Goal: Use online tool/utility: Utilize a website feature to perform a specific function

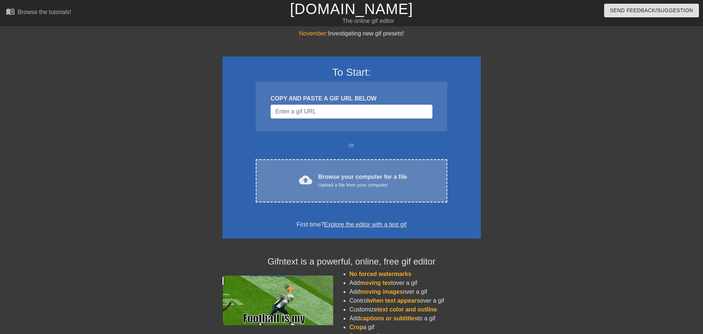
click at [337, 194] on div "cloud_upload Browse your computer for a file Upload a file from your computer C…" at bounding box center [351, 180] width 191 height 43
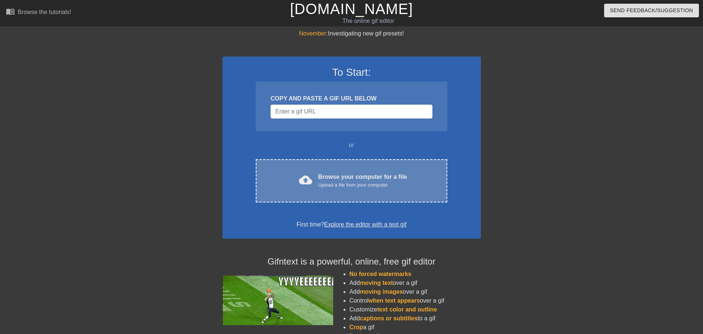
click at [346, 172] on div "cloud_upload Browse your computer for a file Upload a file from your computer C…" at bounding box center [351, 180] width 191 height 43
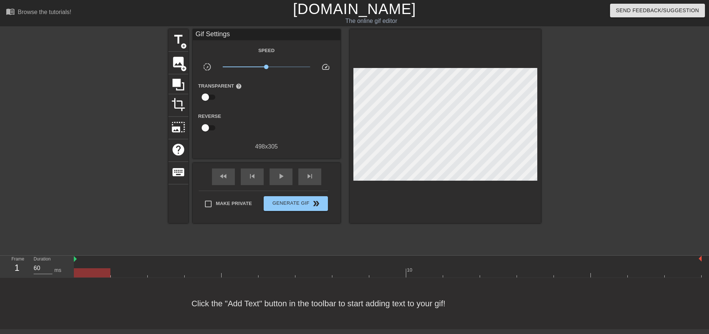
click at [213, 207] on input "Make Private" at bounding box center [208, 204] width 16 height 16
checkbox input "true"
click at [280, 176] on span "play_arrow" at bounding box center [280, 176] width 9 height 9
click at [280, 176] on span "pause" at bounding box center [280, 176] width 9 height 9
drag, startPoint x: 266, startPoint y: 68, endPoint x: 288, endPoint y: 68, distance: 21.4
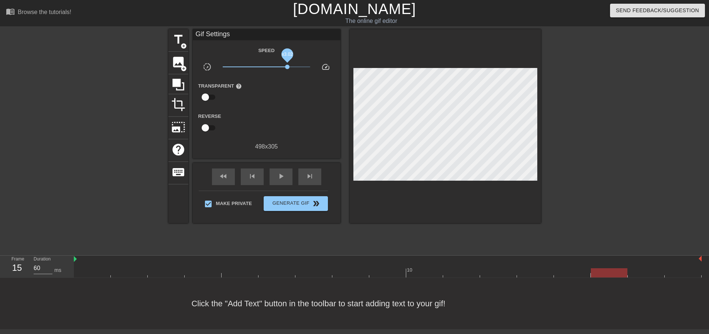
click at [288, 68] on span "x3.02" at bounding box center [287, 67] width 4 height 4
click at [278, 179] on span "play_arrow" at bounding box center [280, 176] width 9 height 9
click at [278, 179] on span "pause" at bounding box center [280, 176] width 9 height 9
drag, startPoint x: 287, startPoint y: 68, endPoint x: 278, endPoint y: 68, distance: 9.3
click at [278, 68] on span "x2.07" at bounding box center [280, 67] width 4 height 4
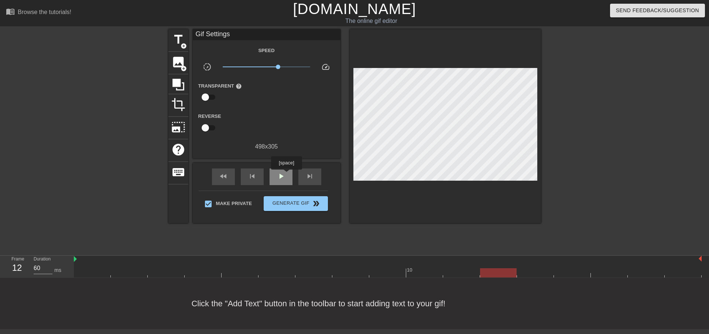
click at [286, 175] on div "play_arrow" at bounding box center [280, 176] width 23 height 17
click at [286, 175] on div "pause" at bounding box center [280, 176] width 23 height 17
click at [334, 8] on link "[DOMAIN_NAME]" at bounding box center [354, 9] width 123 height 16
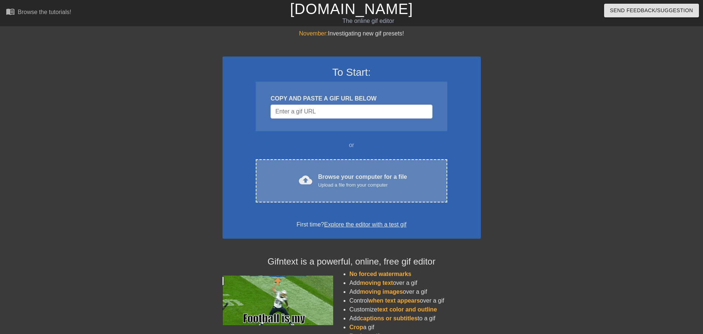
click at [312, 182] on span "cloud_upload" at bounding box center [305, 179] width 13 height 13
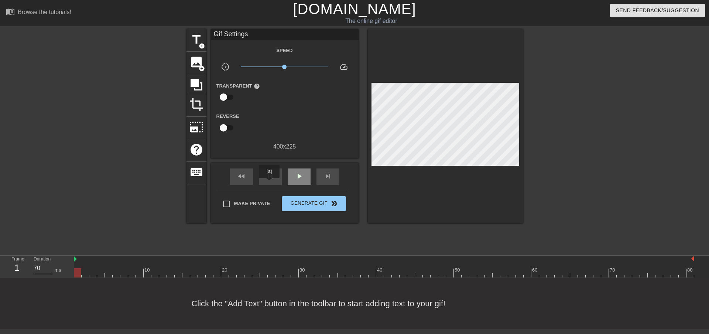
click at [300, 181] on div "play_arrow" at bounding box center [299, 176] width 23 height 17
drag, startPoint x: 285, startPoint y: 66, endPoint x: 336, endPoint y: 69, distance: 50.7
click at [336, 69] on div "slow_motion_video x6.68 speed" at bounding box center [285, 67] width 148 height 11
click at [529, 147] on div "title add_circle image add_circle crop photo_size_select_large help keyboard Gi…" at bounding box center [354, 139] width 709 height 221
click at [202, 36] on span "title" at bounding box center [196, 39] width 14 height 14
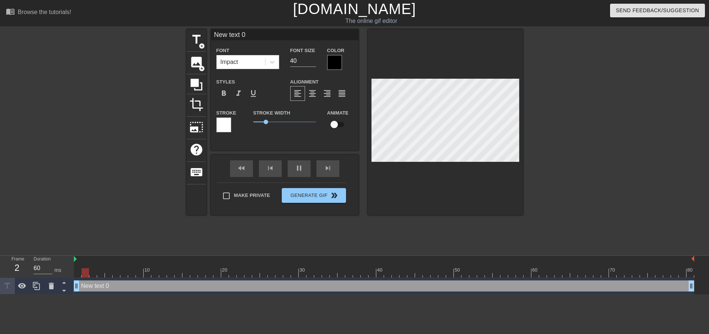
drag, startPoint x: 621, startPoint y: 286, endPoint x: 0, endPoint y: 284, distance: 621.3
click at [0, 284] on div "Frame 2 Duration 60 ms 10 20 30 40 50 60 70 80 New text 0 drag_handle drag_hand…" at bounding box center [354, 274] width 709 height 39
type input "70"
type input "A"
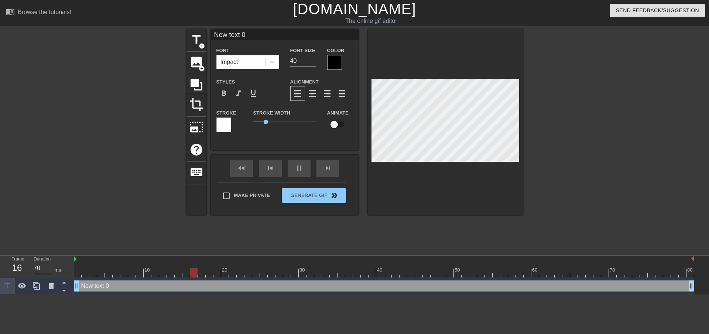
type textarea "A"
type input "60"
type input "An"
type textarea "An"
type input "70"
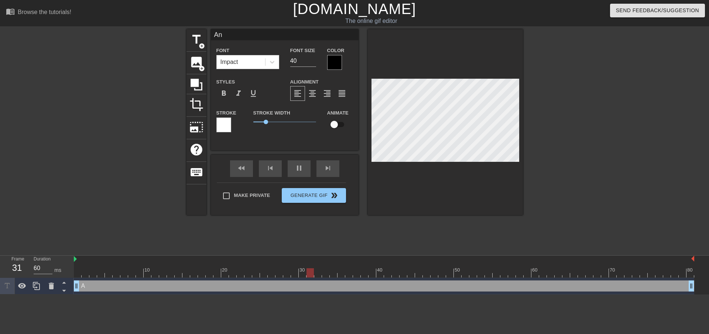
type input "Ano"
type textarea "Ano"
type input "70"
type input "Anot"
type textarea "Anot"
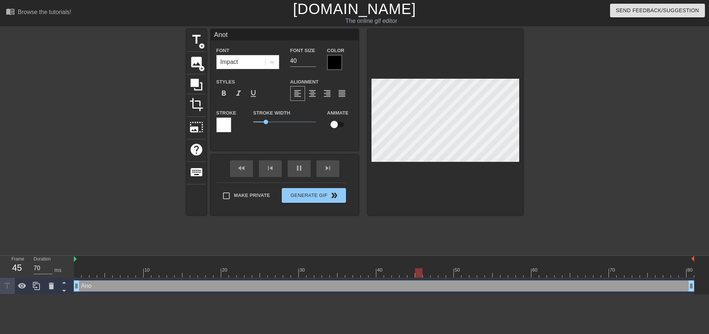
type input "60"
type input "Anoth"
type textarea "Anoth"
type input "70"
type input "Anothe"
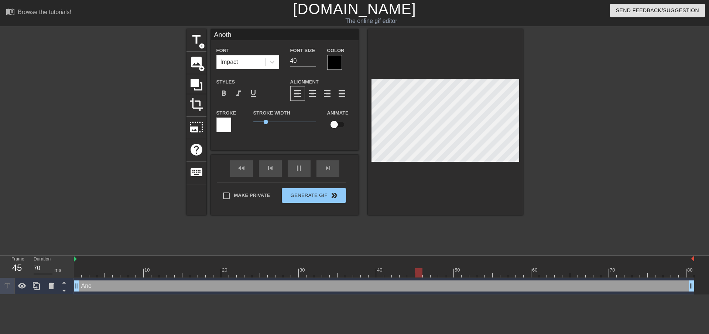
type textarea "Anothe"
type input "70"
type input "Another"
type textarea "Another"
type input "60"
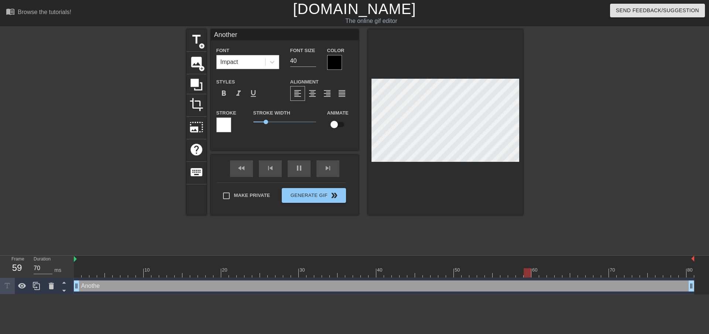
type input "Another"
type textarea "Another"
type input "60"
type input "Another d"
type textarea "Another d"
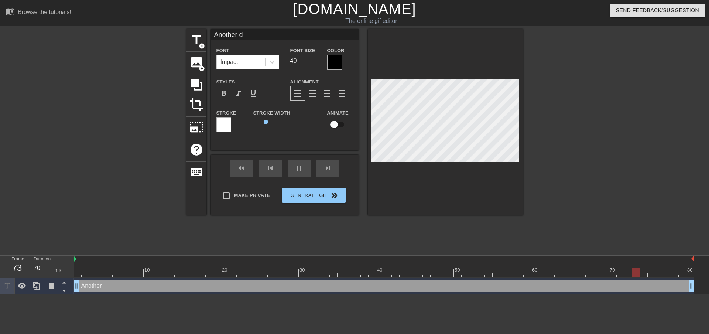
type input "0"
type input "Another da"
type textarea "Another da"
type input "70"
type input "Another day"
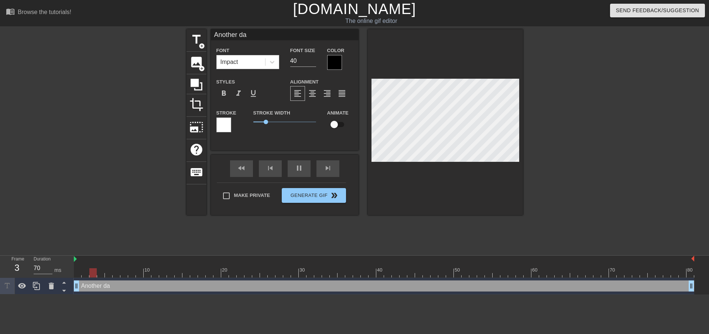
type textarea "Another day"
type input "70"
type input "Another day,"
type textarea "Another day,"
type input "70"
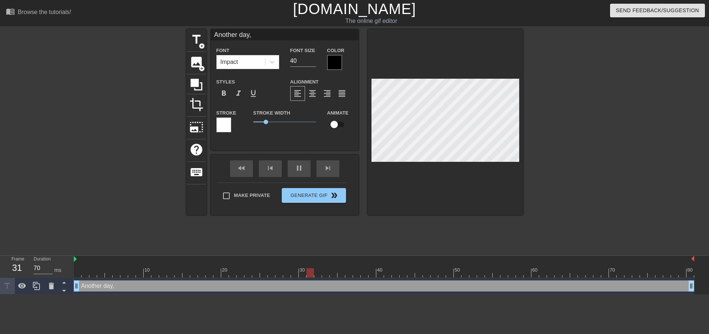
type input "Another day,"
type textarea "Another day,"
type input "70"
type input "Another day, a"
type textarea "Another day, a"
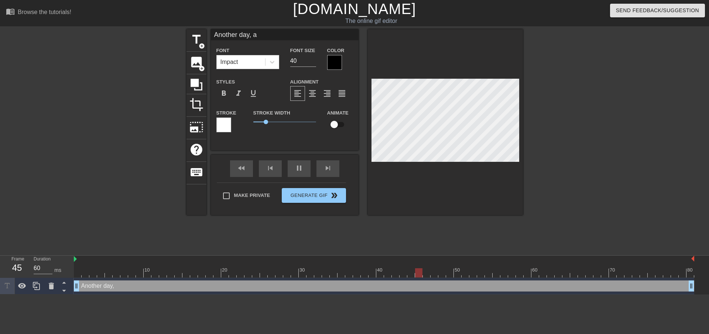
type input "70"
type input "Another day, an"
type textarea "Another day, an"
type input "70"
type input "Another day, ano"
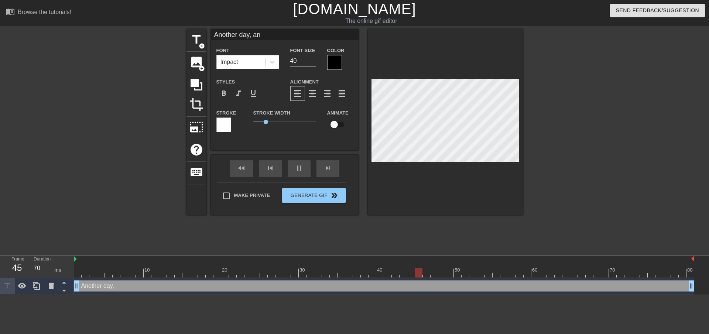
type textarea "Another day, ano"
type input "70"
type input "Another day, anot"
type textarea "Another day, anot"
type input "60"
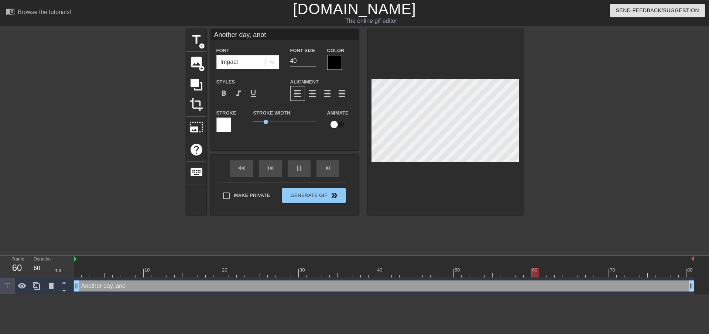
type input "Another day, anoth"
type textarea "Another day, anoth"
type input "60"
type input "Another day, anothe"
type textarea "Another day, anothe"
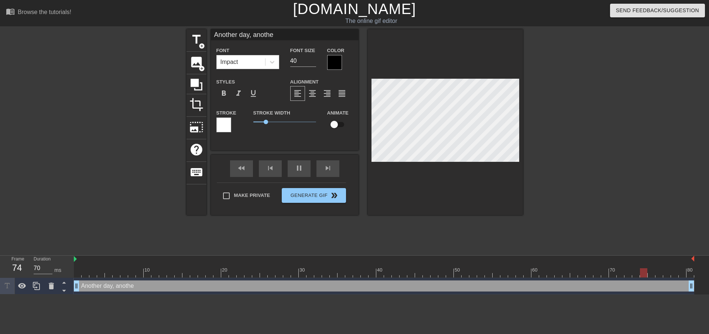
type input "60"
type input "Another day, another"
type textarea "Another day, another"
type input "0"
type input "Another day, another"
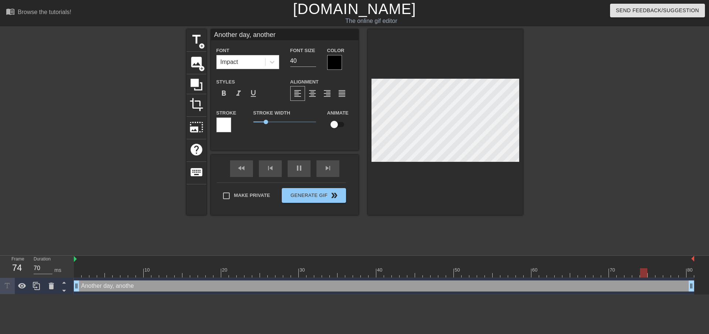
type textarea "Another day, another"
type input "70"
type input "Another day, another W"
type textarea "Another day, another W"
type input "70"
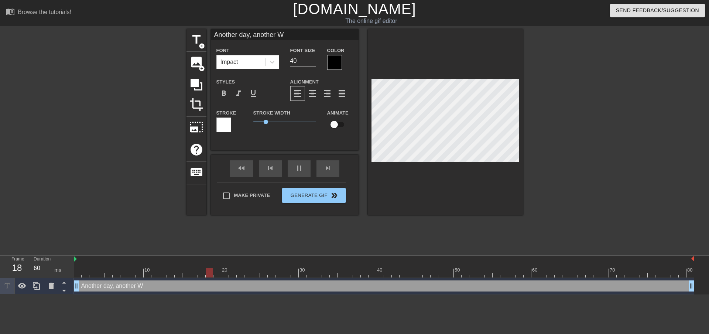
type input "Another day, another Wo"
type textarea "Another day, another Wo"
type input "70"
type input "Another day, another Wor"
type textarea "Another day, another Wor"
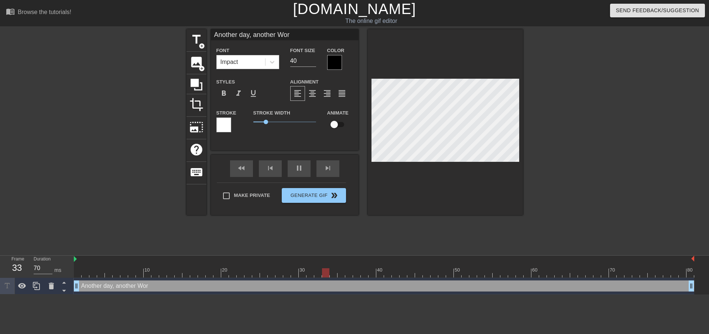
type input "60"
type input "Another day, another Worl"
type textarea "Another day, another Worl"
type input "70"
type input "Another day, another World"
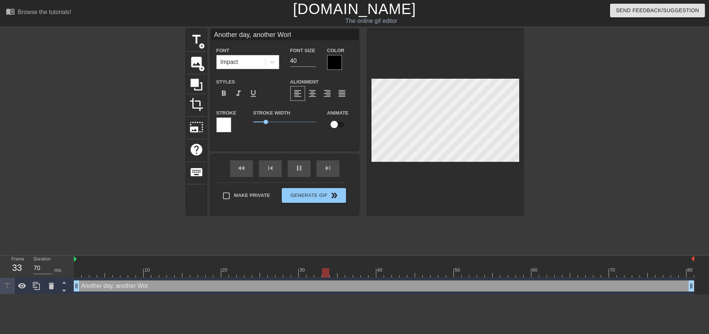
type textarea "Another day, another World"
type input "70"
type input "Another day, another Worlde"
type textarea "Another day, another Worlde"
type input "70"
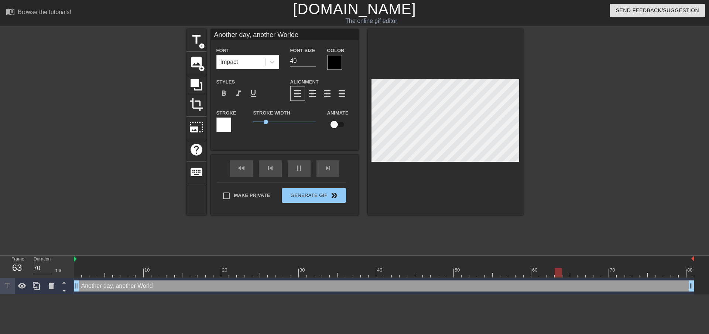
type input "Another day, another Worlde"
type textarea "Another day, another Worlde"
type input "60"
type input "Another day, another Worlde W"
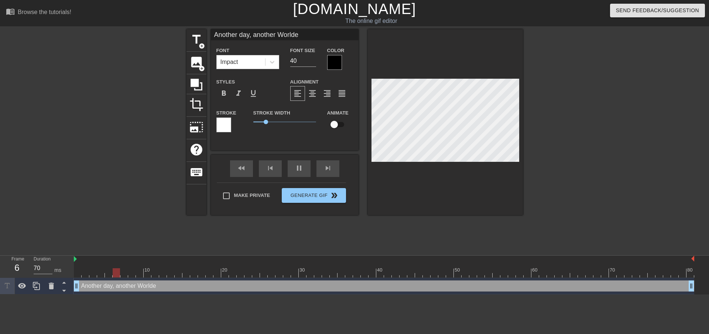
type textarea "Another day, another Worlde W"
type input "70"
type input "Another day, another Worlde"
type textarea "Another day, another Worlde"
type input "70"
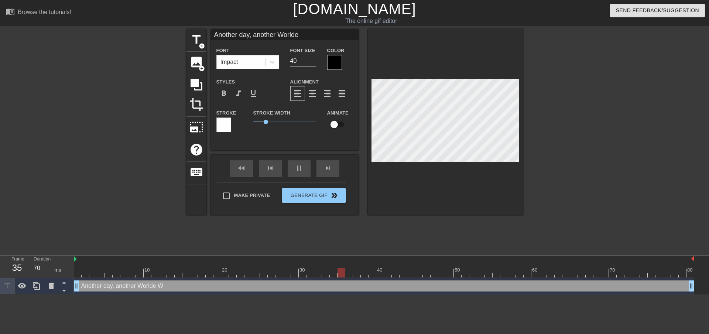
type input "Another day, another Worlde"
type textarea "Another day, another Worlde"
type input "70"
type input "Another day, another World"
type textarea "Another day, another World"
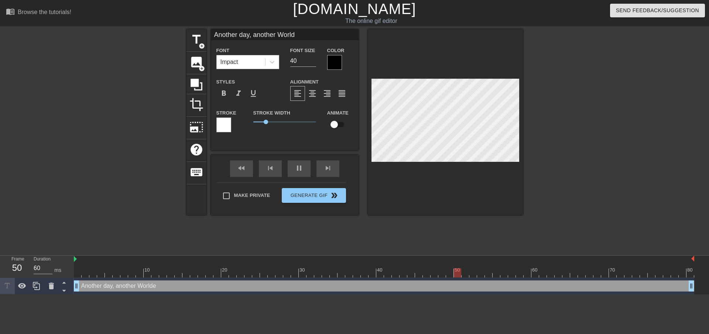
type input "70"
type input "Another day, another Worl"
type textarea "Another day, another Worl"
type input "70"
type input "Another day, another Wor"
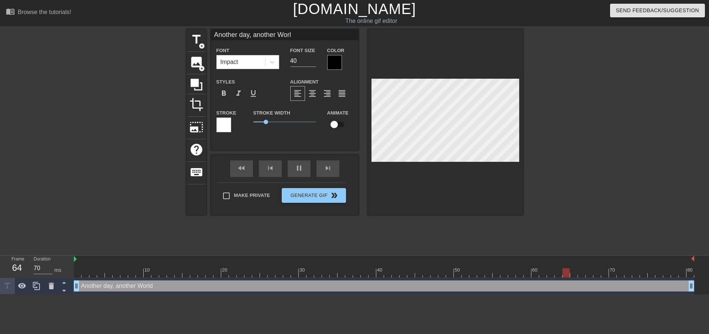
type textarea "Another day, another Wor"
type input "0"
type input "Another day, another Wo"
type textarea "Another day, another Wo"
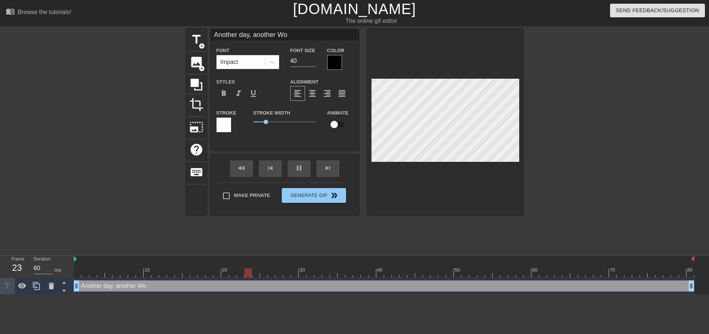
type input "70"
type input "Another day, another Wor"
type textarea "Another day, another Wor"
type input "70"
type input "Another day, another Word"
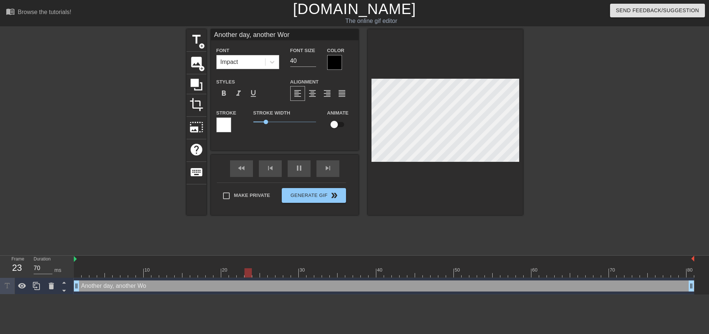
type textarea "Another day, another Word"
type input "70"
type input "Another day, another Wordl"
type textarea "Another day, another Wordl"
type input "70"
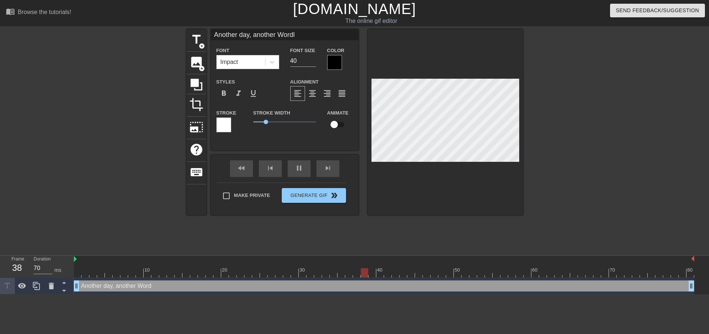
type input "Another day, another Wordle"
type textarea "Another day, another Wordle"
type input "70"
type input "Another day, another Wordle"
type textarea "Another day, another Wordle"
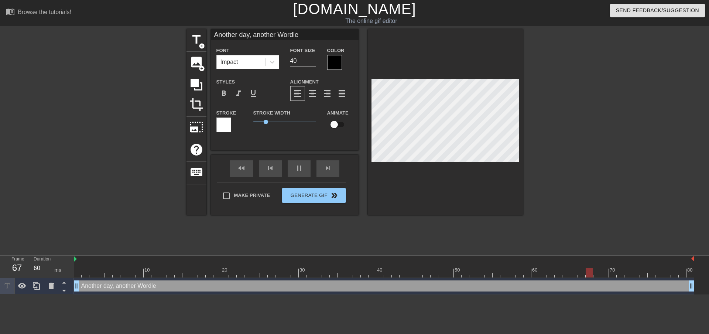
type input "70"
type input "Another day, another Wordle W"
type textarea "Another day, another Wordle W"
type input "0"
type input "Another day, another Wordle W"
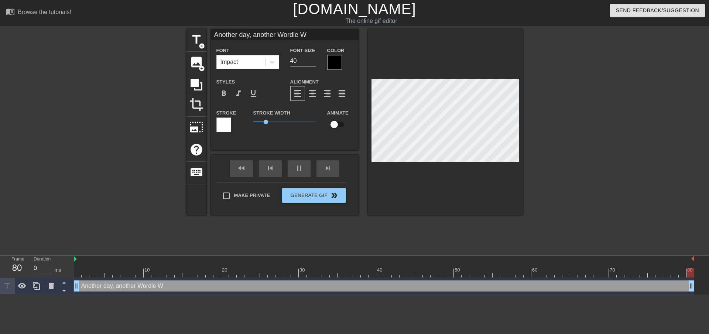
type textarea "Another day, another Wordle W"
type input "70"
type input "Another day, another Wordle W o"
type textarea "Another day, another Wordle W o"
type input "60"
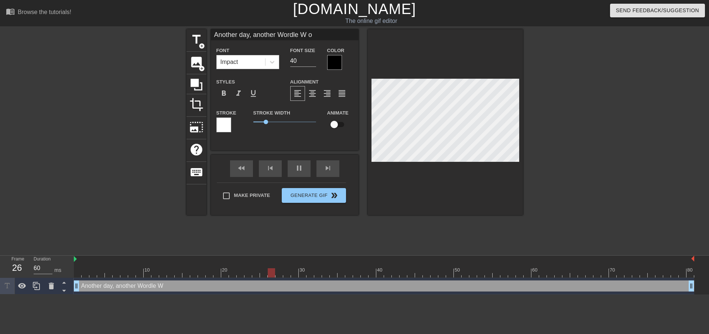
type input "Another day, another Wordle W on"
type textarea "Another day, another Wordle W on"
type input "70"
type input "Another day, another Wordle W on"
type textarea "Another day, another Wordle W on"
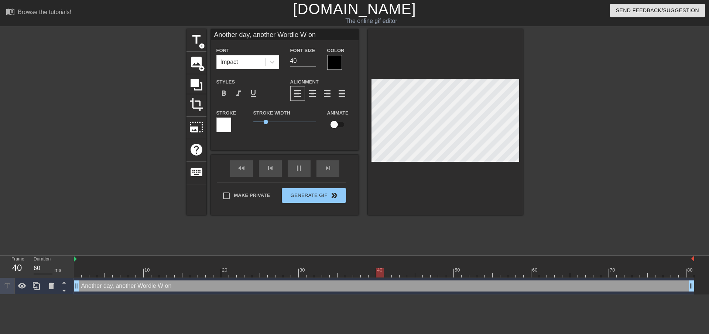
type input "70"
type input "Another day, another Wordle W on t"
type textarea "Another day, another Wordle W on t"
type input "60"
type input "Another day, another Wordle W on th"
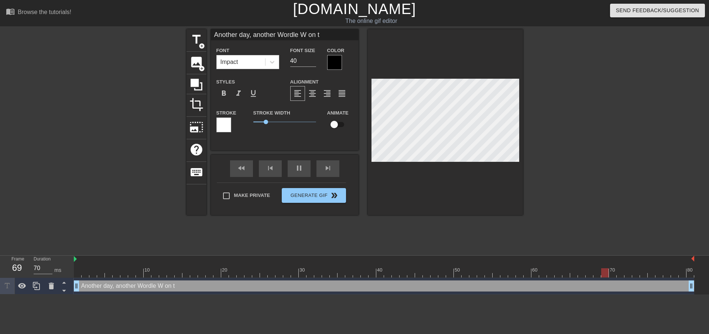
type textarea "Another day, another Wordle W on th"
type input "70"
type input "Another day, another Wordle W on the"
type textarea "Another day, another Wordle W on the"
type input "0"
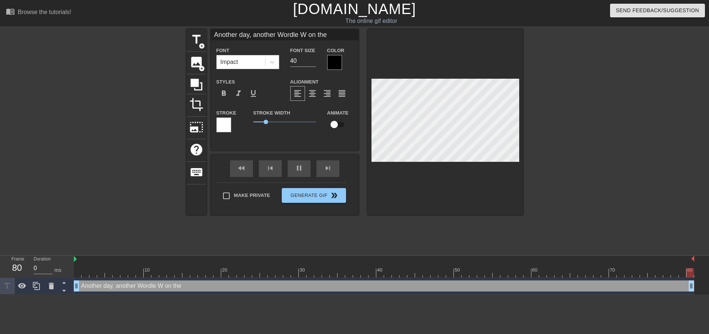
type input "Another day, another Wordle W on the"
type textarea "Another day, another Wordle W on the"
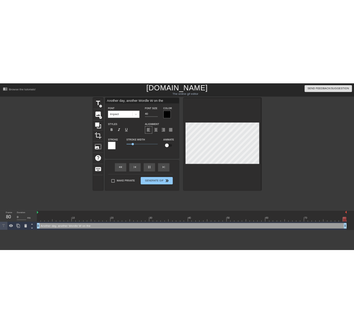
scroll to position [1, 7]
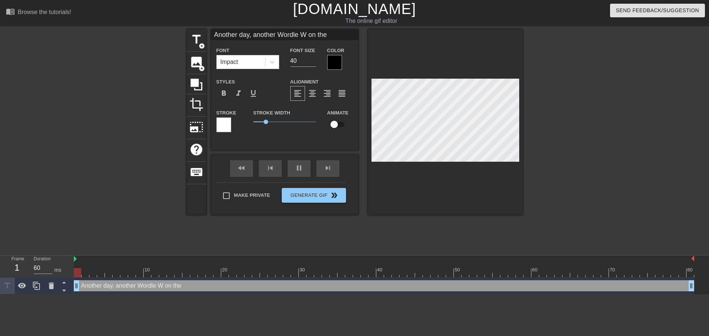
type input "70"
type textarea "Another day, another Wordle W on the"
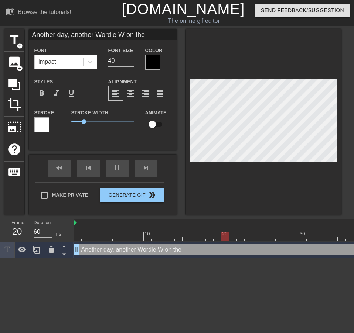
type input "70"
type input "Another day, another Wordle W on the"
type textarea "Another day, another Wordle W on the"
type input "0"
type input "Another day, another Wordle W on the R"
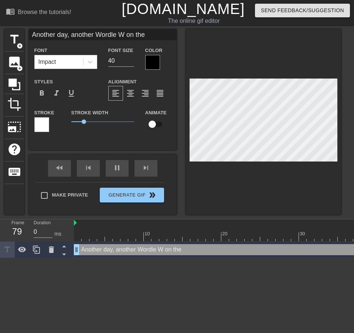
type textarea "Another day, another Wordle W on the R"
type input "60"
type input "Another day, another Wordle W on the Ry"
type textarea "Another day, another Wordle W on the Ry"
type input "60"
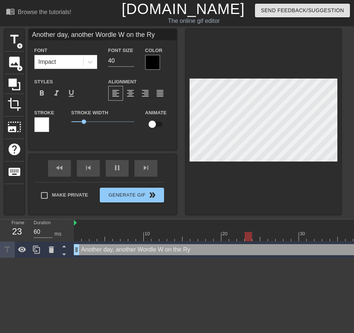
type input "Another day, another Wordle W on the Ryo"
type textarea "Another day, another Wordle W on the Ryo"
type input "70"
type input "Another day, another Wordle W on the Ryou"
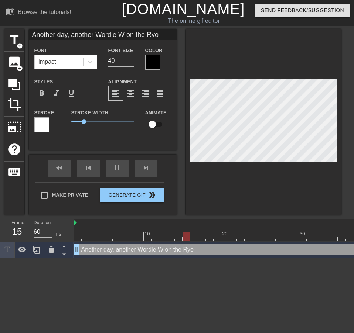
type textarea "Another day, another Wordle W on the Ryou"
type input "70"
type input "Another day, another Wordle W on the Ryouo"
type textarea "Another day, another Wordle W on the Ryouo"
type input "70"
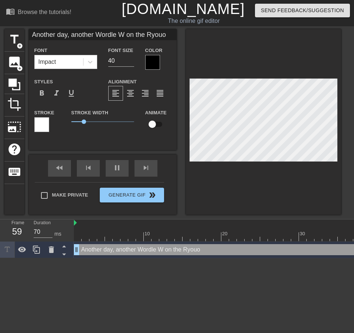
type input "Another day, another Wordle W on the Ryouou"
type textarea "Another day, another Wordle W on the Ryouou"
type input "70"
type input "Another day, another Wordle W on the Ryouou"
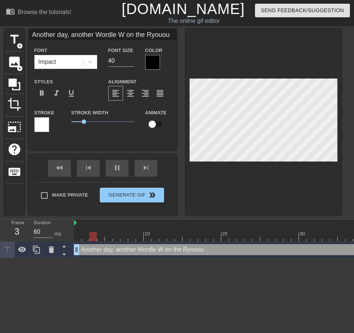
type textarea "Another day, another Wordle W on the Ryouou"
type input "70"
type input "Another day, another Wordle W on the Ryouou G"
type textarea "Another day, another Wordle W on the Ryouou G"
type input "70"
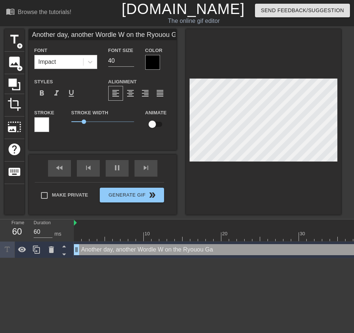
type input "Another day, another Wordle W on the Ryouou Ga"
type textarea "Another day, another Wordle W on the Ryouou Ga"
type input "70"
type input "Another day, another Wordle W on the Ryouou Gak"
type textarea "Another day, another Wordle W on the Ryouou Gak"
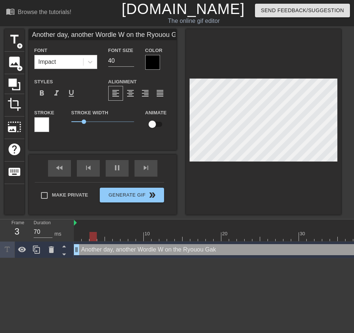
type input "60"
type input "Another day, another Wordle W on the Ryouou Gaku"
type textarea "Another day, another Wordle W on the Ryouou Gaku"
type input "70"
type input "Another day, another Wordle W on the Ryouou Gakue"
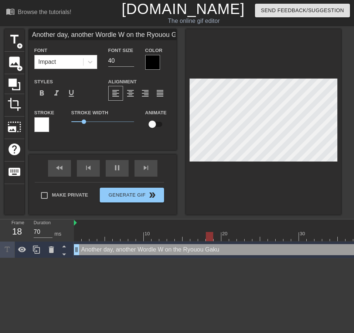
type textarea "Another day, another Wordle W on the Ryouou Gakue"
type input "60"
type input "Another day, another Wordle W on the Ryouou Gakuen"
type textarea "Another day, another Wordle W on the Ryouou Gakuen"
type input "60"
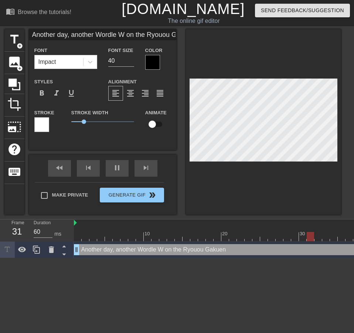
type input "Another day, another Wordle W on the Ryouou Gakuen"
type textarea "Another day, another Wordle W on the Ryouou Gakuen"
type input "60"
type input "Another day, another Wordle W on the Ryouou Gakuen r"
type textarea "Another day, another Wordle W on the Ryouou Gakuen r"
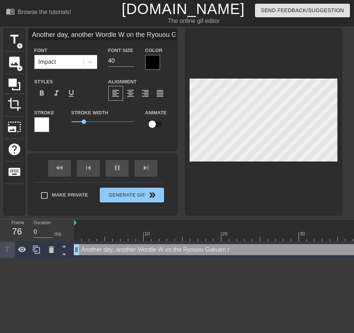
type input "70"
type input "Another day, another Wordle W on the Ryouou Gakuen re"
type textarea "Another day, another Wordle W on the Ryouou Gakuen re"
click at [125, 59] on input "40" at bounding box center [121, 61] width 26 height 12
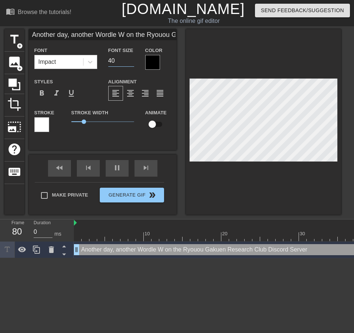
drag, startPoint x: 125, startPoint y: 59, endPoint x: 132, endPoint y: 65, distance: 8.7
click at [103, 61] on div "Font Size 40" at bounding box center [121, 58] width 37 height 24
click at [133, 64] on input "40" at bounding box center [121, 61] width 26 height 12
click at [129, 62] on input "39" at bounding box center [121, 61] width 26 height 12
click at [129, 62] on input "38" at bounding box center [121, 61] width 26 height 12
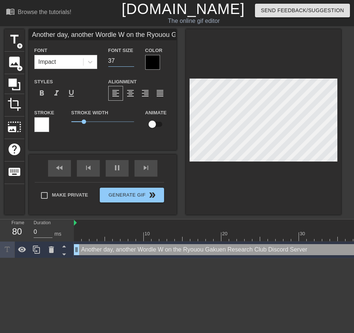
click at [129, 62] on input "37" at bounding box center [121, 61] width 26 height 12
click at [129, 62] on input "36" at bounding box center [121, 61] width 26 height 12
click at [129, 62] on input "35" at bounding box center [121, 61] width 26 height 12
click at [129, 62] on input "34" at bounding box center [121, 61] width 26 height 12
click at [129, 62] on input "33" at bounding box center [121, 61] width 26 height 12
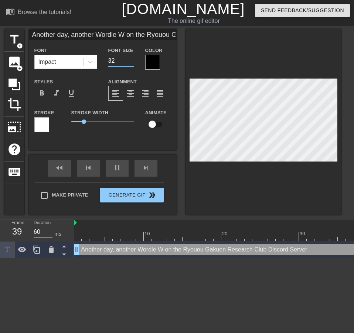
click at [129, 62] on input "32" at bounding box center [121, 61] width 26 height 12
click at [129, 62] on input "31" at bounding box center [121, 61] width 26 height 12
click at [129, 62] on input "30" at bounding box center [121, 61] width 26 height 12
click at [129, 62] on input "29" at bounding box center [121, 61] width 26 height 12
click at [129, 62] on input "28" at bounding box center [121, 61] width 26 height 12
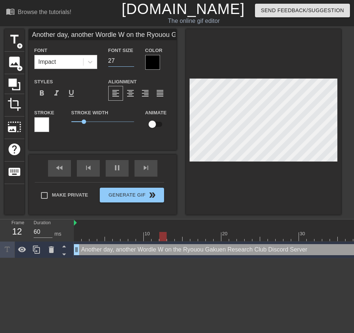
click at [129, 62] on input "27" at bounding box center [121, 61] width 26 height 12
click at [129, 62] on input "26" at bounding box center [121, 61] width 26 height 12
click at [129, 62] on input "25" at bounding box center [121, 61] width 26 height 12
click at [129, 62] on input "24" at bounding box center [121, 61] width 26 height 12
click at [129, 62] on input "23" at bounding box center [121, 61] width 26 height 12
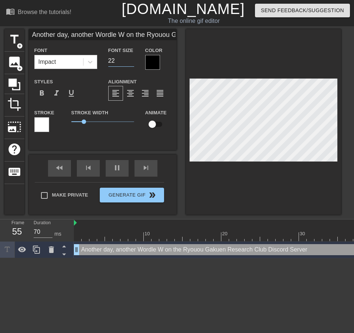
click at [129, 62] on input "22" at bounding box center [121, 61] width 26 height 12
click at [129, 62] on input "21" at bounding box center [121, 61] width 26 height 12
click at [129, 62] on input "20" at bounding box center [121, 61] width 26 height 12
click at [129, 62] on input "19" at bounding box center [121, 61] width 26 height 12
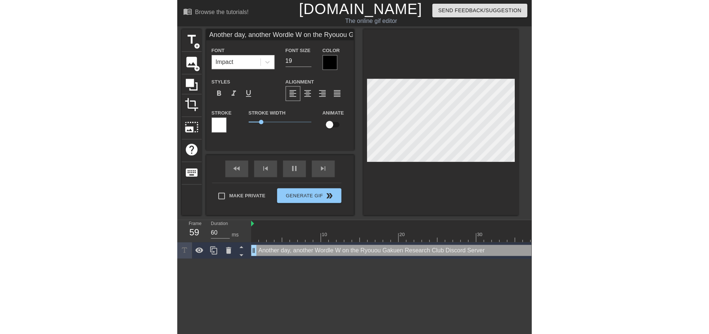
scroll to position [1, 7]
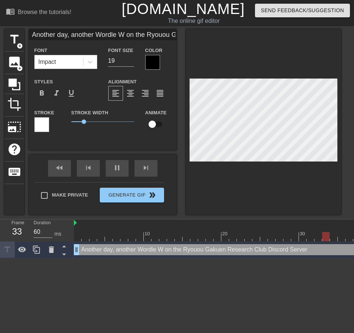
click at [230, 258] on html "menu_book Browse the tutorials! [DOMAIN_NAME] The online gif editor Send Feedba…" at bounding box center [177, 129] width 354 height 258
click at [128, 92] on span "format_align_center" at bounding box center [130, 93] width 9 height 9
click at [276, 55] on div at bounding box center [263, 122] width 155 height 186
click at [259, 71] on div at bounding box center [263, 122] width 155 height 186
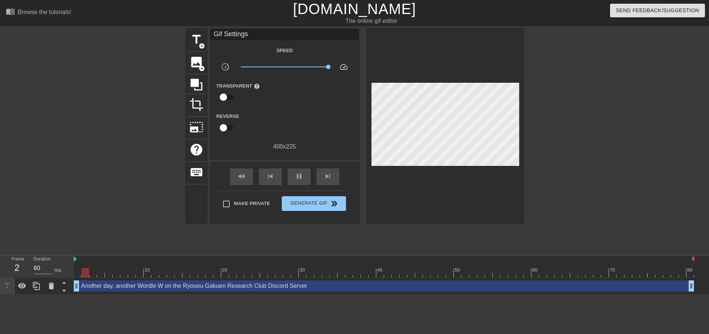
click at [538, 108] on div at bounding box center [587, 139] width 111 height 221
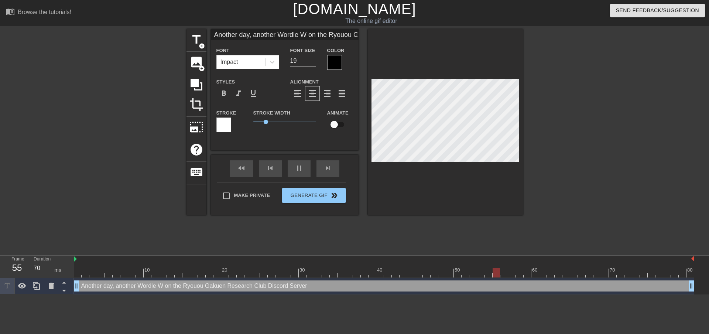
click at [229, 122] on div at bounding box center [223, 124] width 15 height 15
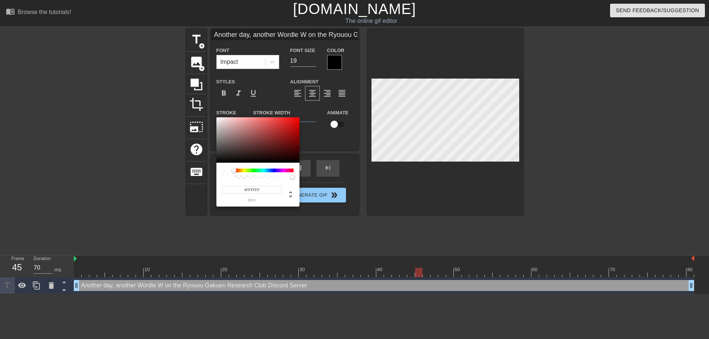
drag, startPoint x: 248, startPoint y: 140, endPoint x: 190, endPoint y: 109, distance: 65.4
click at [190, 109] on div "#FFFFFF hex" at bounding box center [354, 169] width 709 height 339
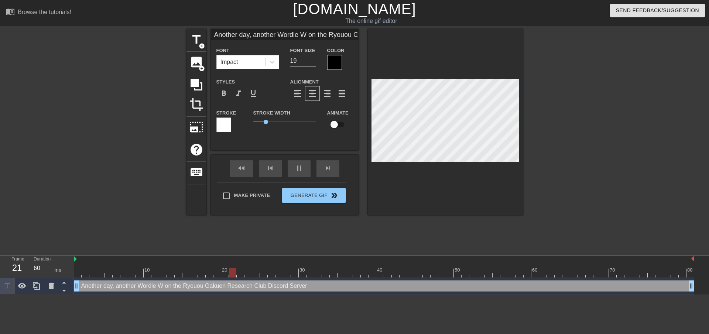
click at [324, 58] on div "Color" at bounding box center [340, 58] width 37 height 24
click at [333, 62] on div at bounding box center [334, 62] width 15 height 15
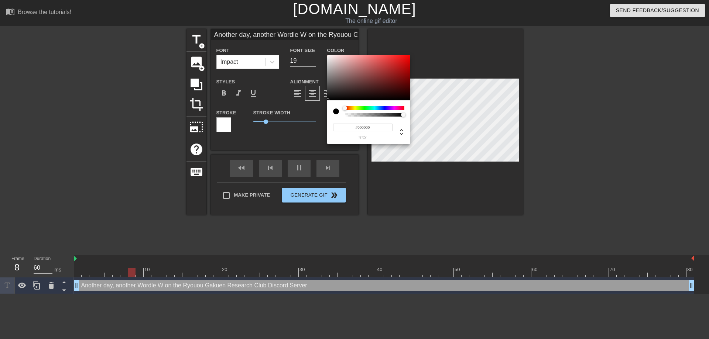
drag, startPoint x: 350, startPoint y: 78, endPoint x: 240, endPoint y: 169, distance: 142.9
click at [240, 169] on div "#000000 hex" at bounding box center [354, 169] width 709 height 339
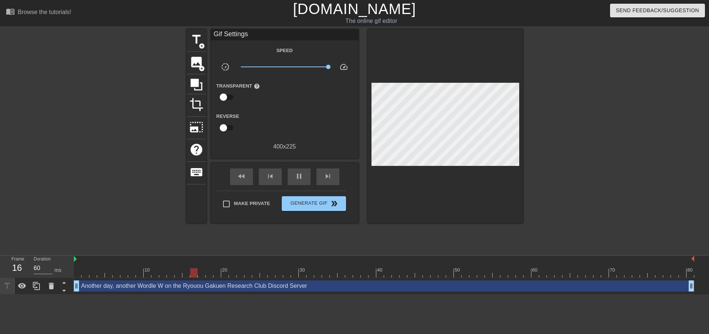
click at [577, 98] on div at bounding box center [587, 139] width 111 height 221
drag, startPoint x: 328, startPoint y: 65, endPoint x: 310, endPoint y: 73, distance: 19.0
click at [310, 73] on div "x3.94" at bounding box center [284, 67] width 99 height 11
click at [579, 94] on div at bounding box center [587, 139] width 111 height 221
click at [306, 68] on span "x3.43" at bounding box center [308, 67] width 4 height 4
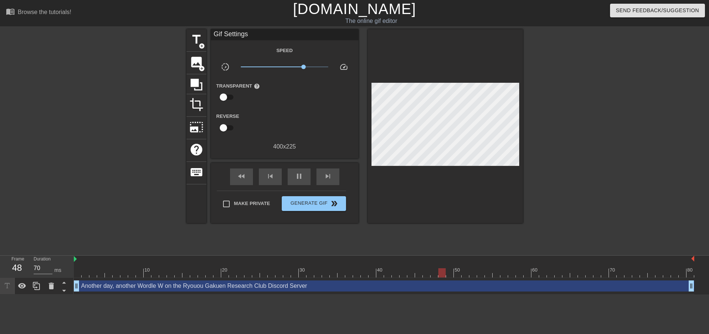
click at [640, 138] on div at bounding box center [587, 139] width 111 height 221
drag, startPoint x: 307, startPoint y: 67, endPoint x: 312, endPoint y: 70, distance: 6.1
click at [310, 69] on span "x3.85" at bounding box center [284, 66] width 87 height 9
click at [660, 143] on div "title add_circle image add_circle crop photo_size_select_large help keyboard Gi…" at bounding box center [354, 139] width 709 height 221
click at [244, 201] on span "Make Private" at bounding box center [252, 203] width 36 height 7
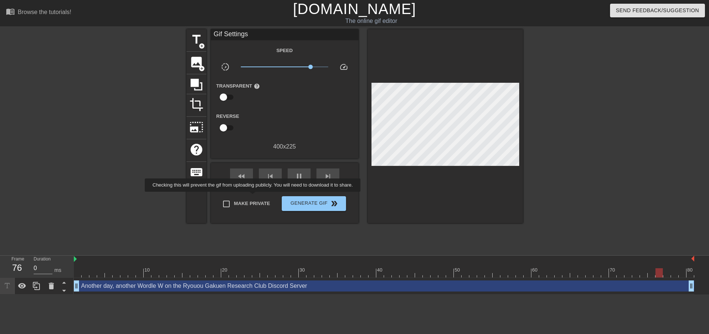
click at [234, 201] on input "Make Private" at bounding box center [227, 204] width 16 height 16
click at [337, 202] on span "double_arrow" at bounding box center [334, 203] width 9 height 9
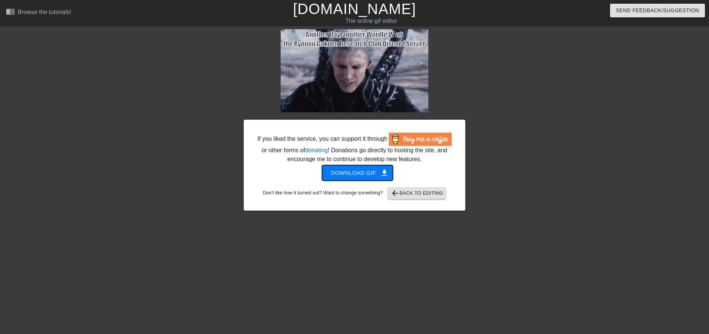
click at [345, 172] on span "Download gif get_app" at bounding box center [358, 173] width 54 height 10
